Goal: Task Accomplishment & Management: Manage account settings

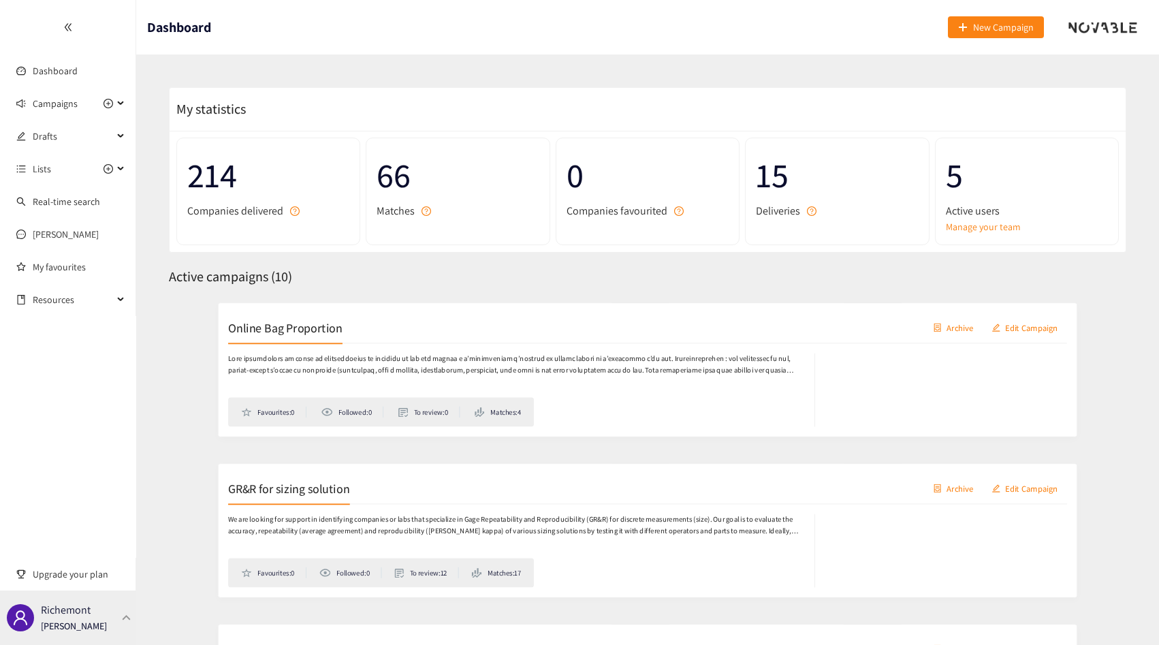
click at [107, 610] on div "Richemont [PERSON_NAME]" at bounding box center [68, 618] width 136 height 54
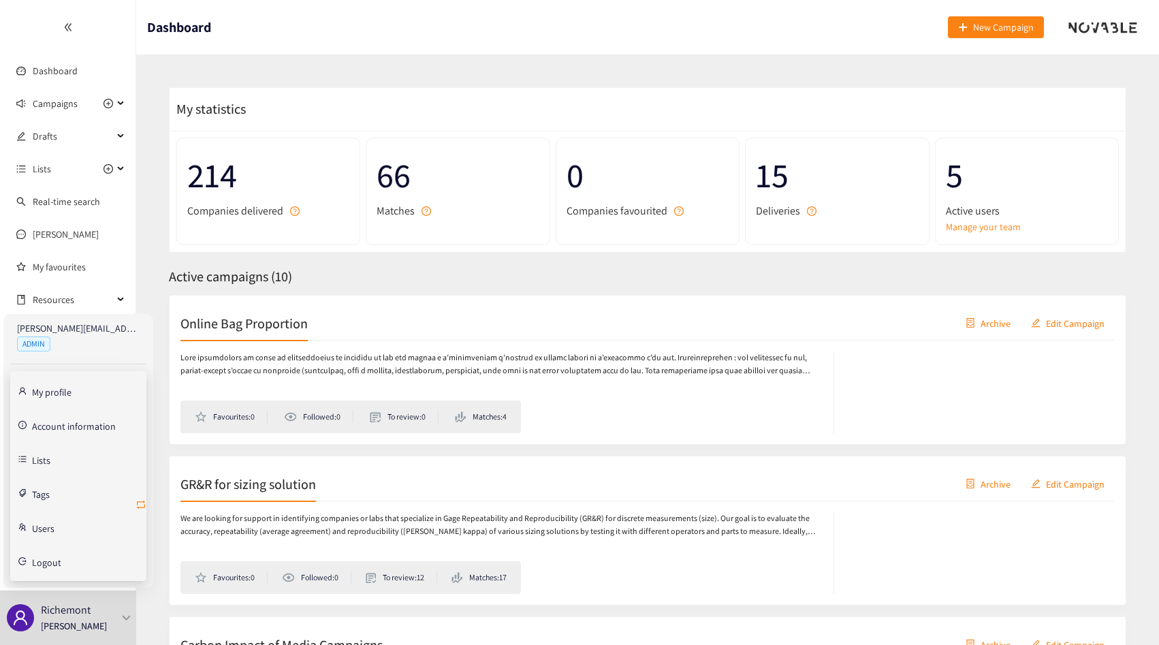
click at [140, 505] on icon "retweet" at bounding box center [141, 504] width 11 height 11
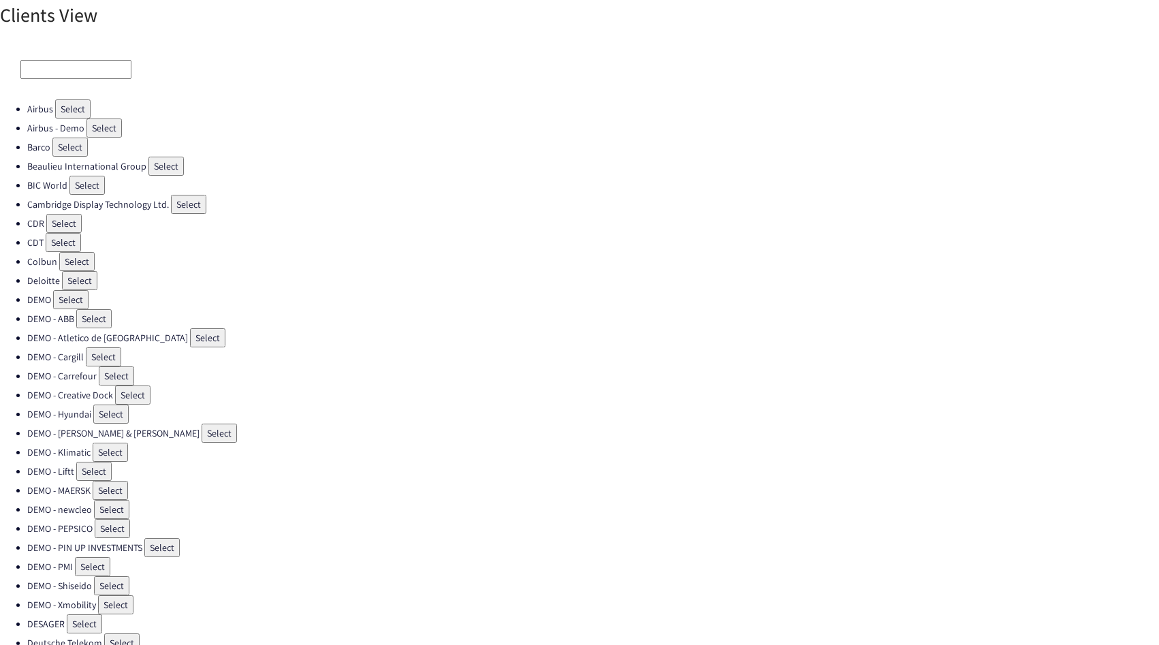
click at [67, 65] on input at bounding box center [75, 69] width 111 height 19
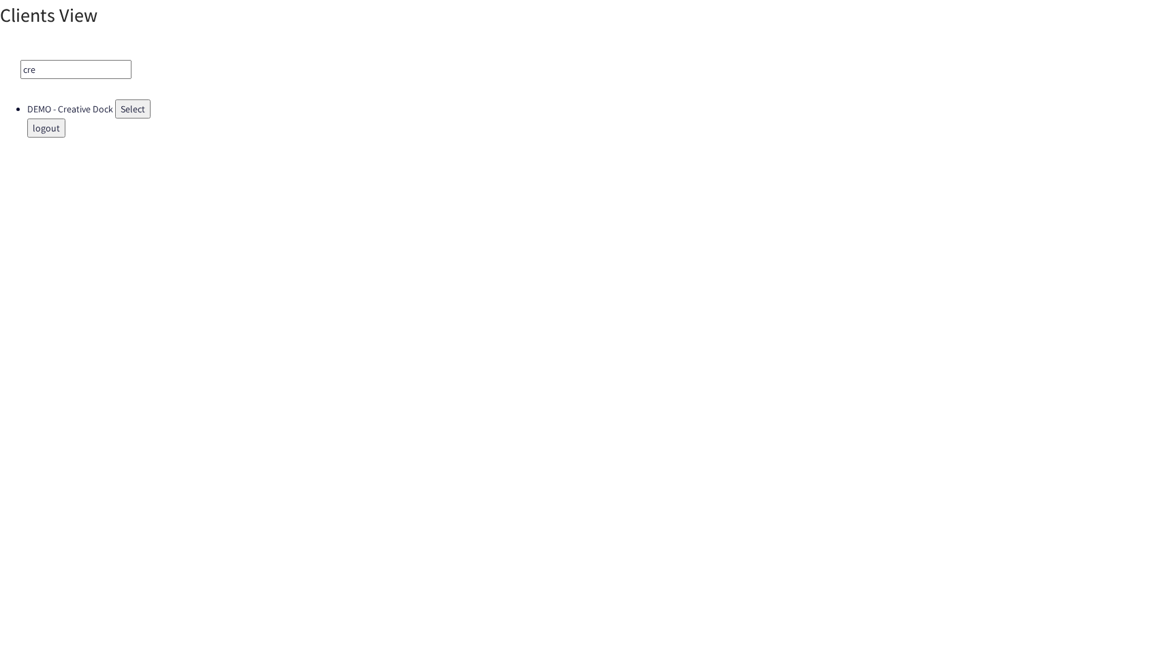
type input "cre"
click at [137, 119] on ul "DEMO - Creative Dock Select logout" at bounding box center [582, 118] width 1165 height 38
click at [137, 118] on button "Select" at bounding box center [132, 108] width 35 height 19
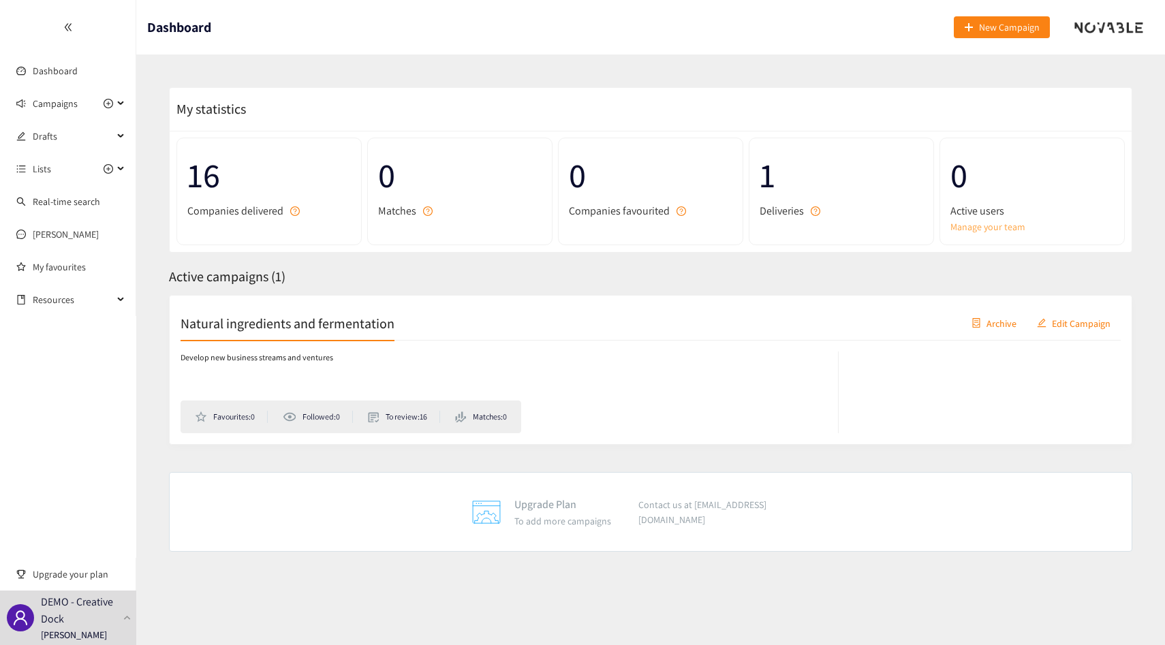
click at [954, 223] on link "Manage your team" at bounding box center [1031, 226] width 163 height 15
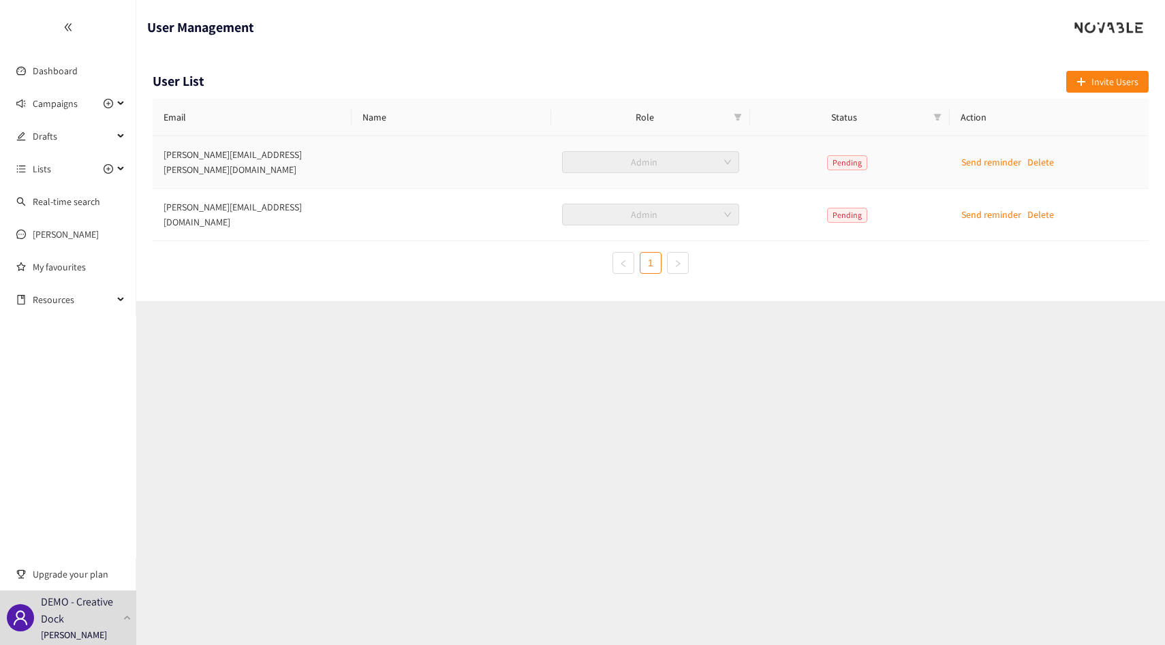
click at [983, 159] on p "Send reminder" at bounding box center [991, 162] width 60 height 15
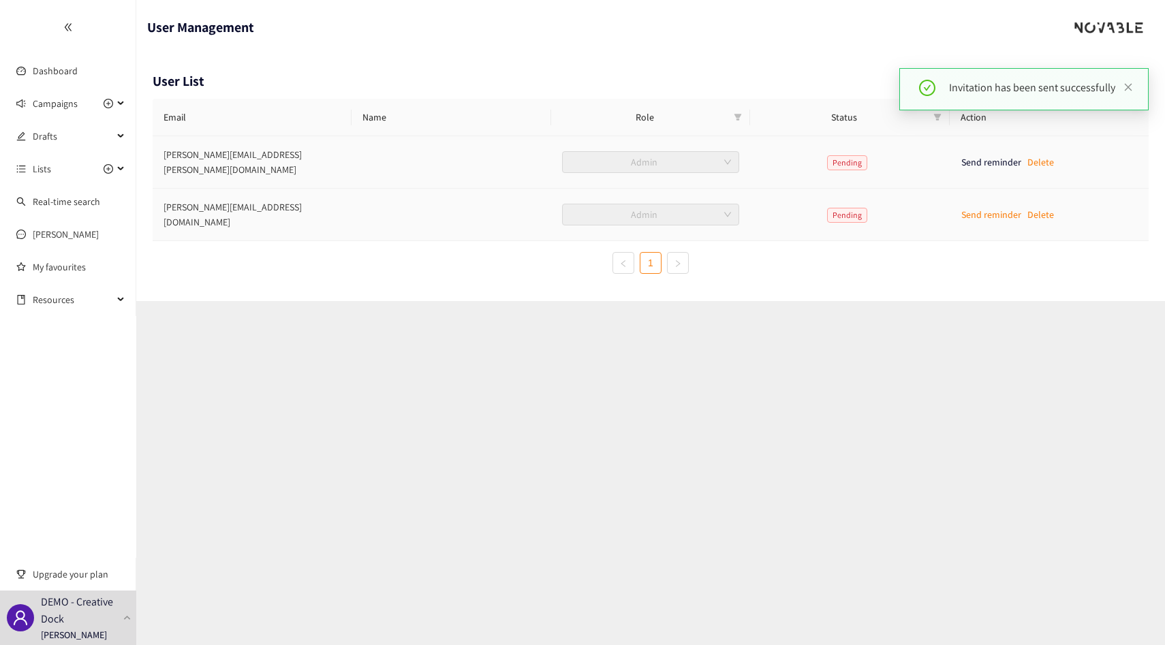
click at [993, 207] on p "Send reminder" at bounding box center [991, 214] width 60 height 15
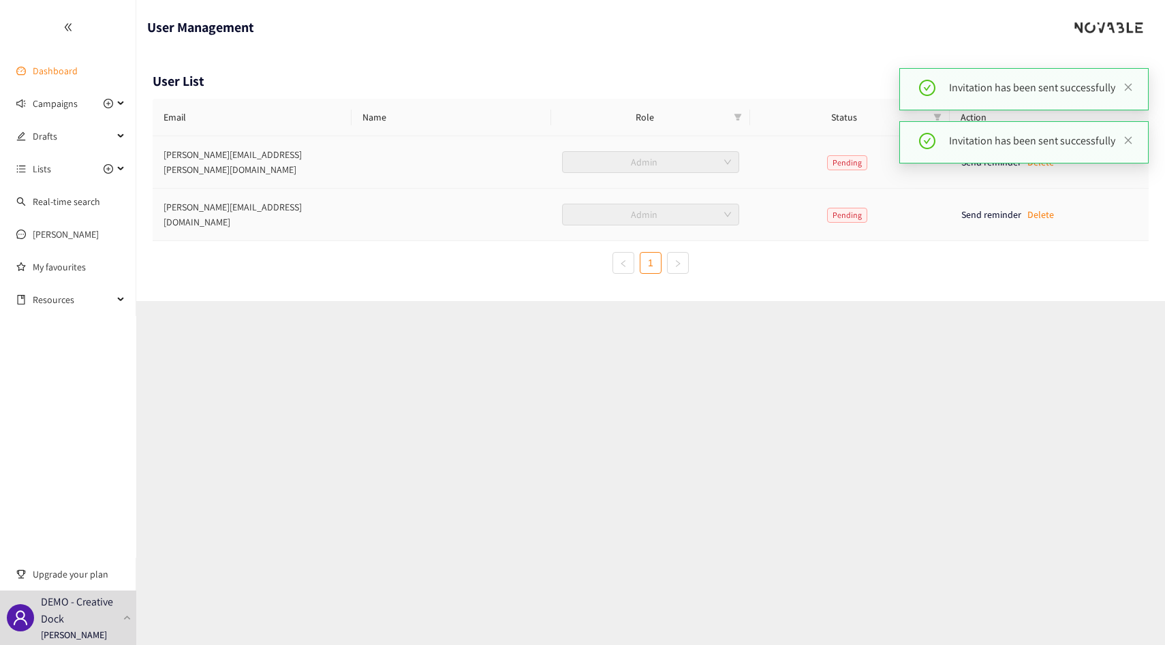
click at [49, 75] on link "Dashboard" at bounding box center [55, 71] width 45 height 12
